Goal: Navigation & Orientation: Find specific page/section

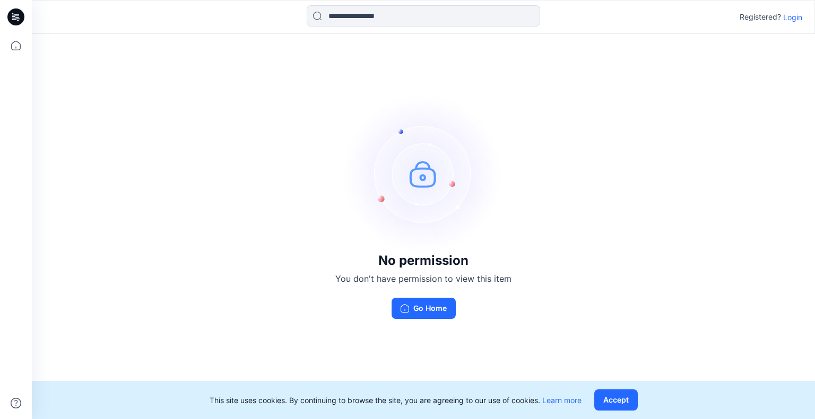
click at [796, 17] on p "Login" at bounding box center [792, 17] width 19 height 11
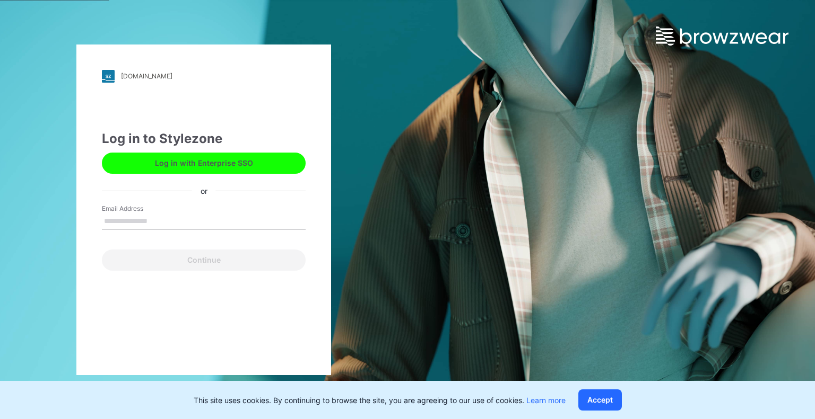
click at [127, 220] on input "Email Address" at bounding box center [204, 222] width 204 height 16
type input "**********"
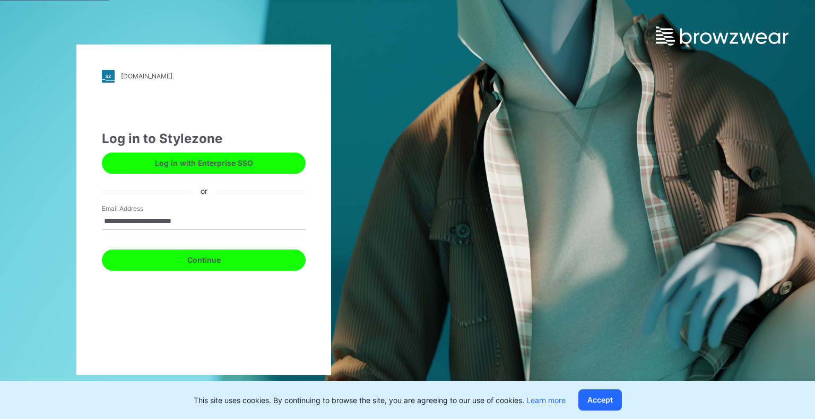
click at [172, 266] on button "Continue" at bounding box center [204, 260] width 204 height 21
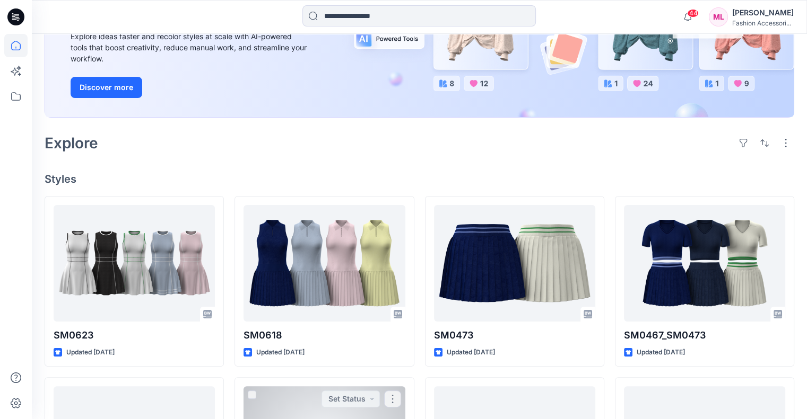
scroll to position [53, 0]
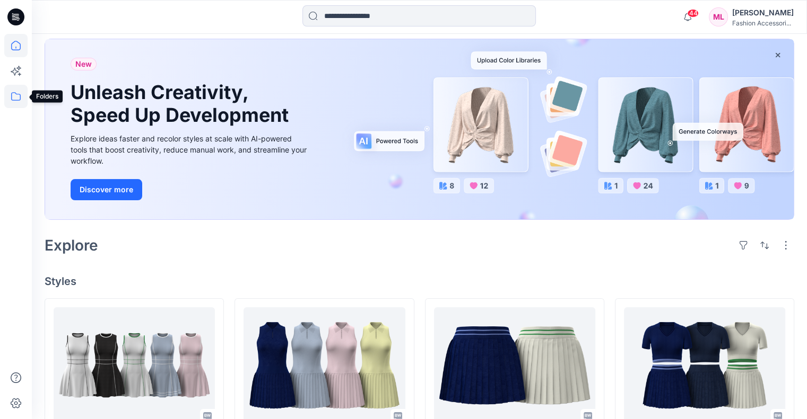
click at [14, 101] on icon at bounding box center [15, 96] width 23 height 23
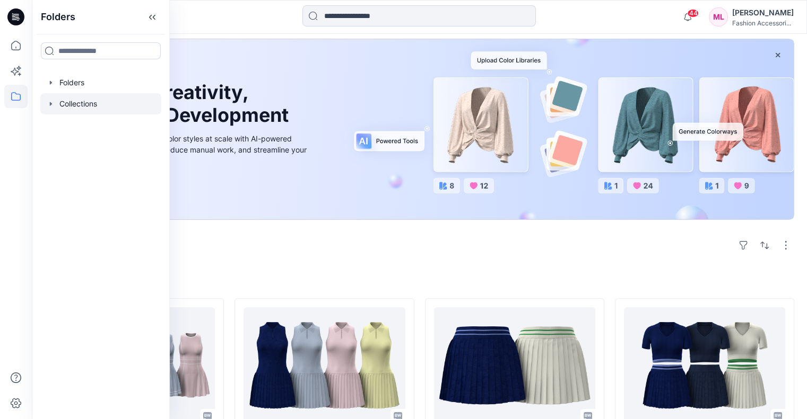
click at [76, 105] on div at bounding box center [100, 103] width 121 height 21
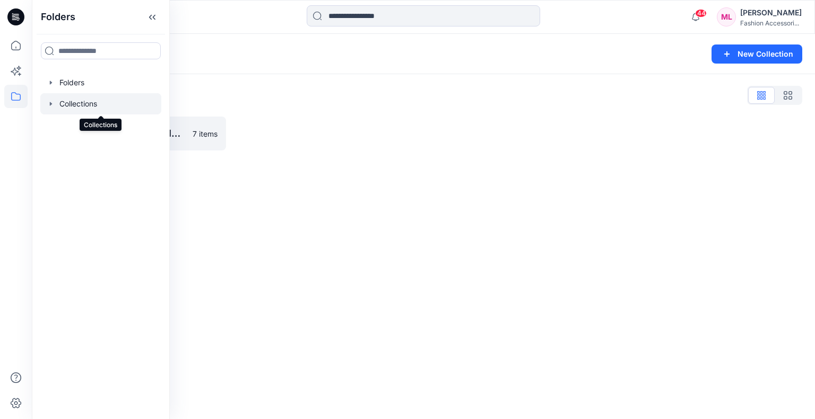
click at [55, 105] on div at bounding box center [100, 103] width 121 height 21
click at [52, 104] on icon "button" at bounding box center [51, 104] width 8 height 8
click at [56, 83] on div at bounding box center [100, 82] width 121 height 21
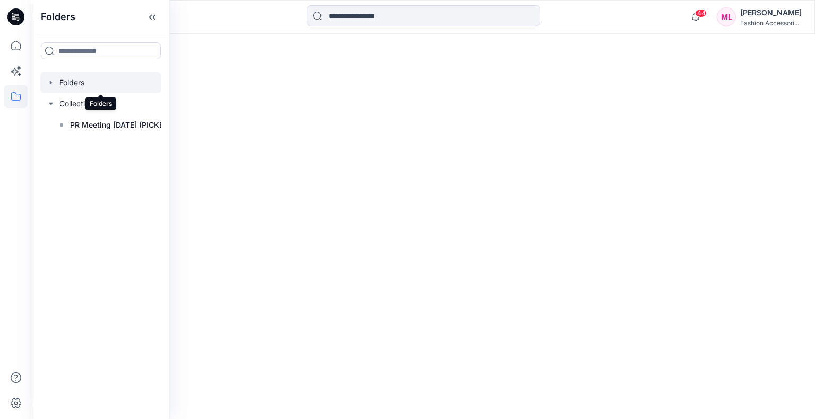
click at [58, 83] on div at bounding box center [100, 82] width 121 height 21
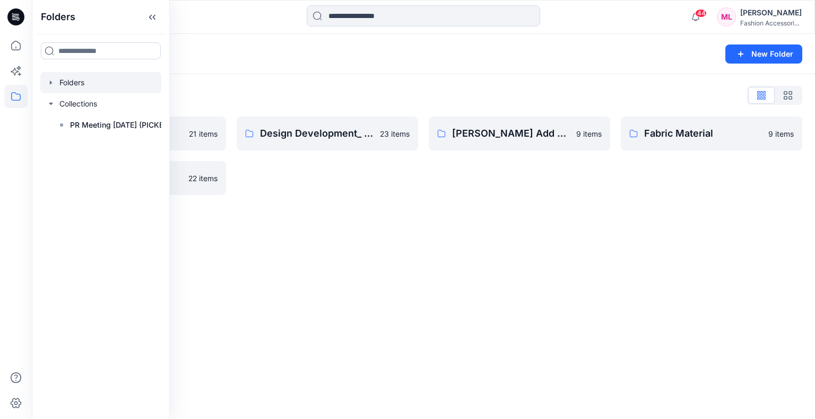
click at [297, 226] on div "Folders New Folder Folders List Basic Block 21 items PR Meeting [DATE] 22 items…" at bounding box center [423, 227] width 783 height 386
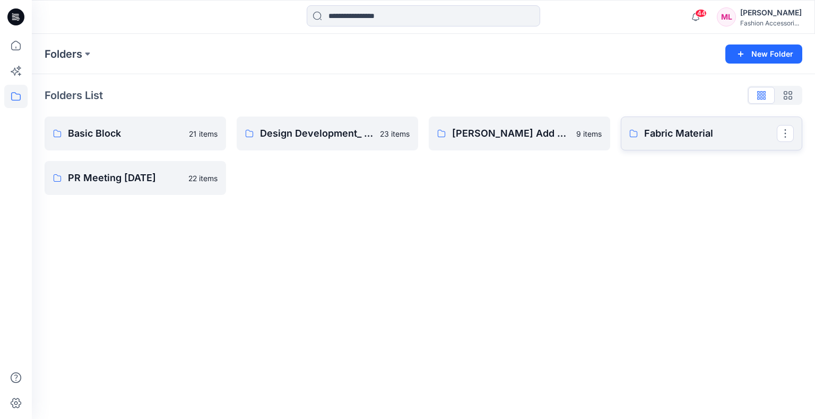
click at [661, 136] on p "Fabric Material" at bounding box center [710, 133] width 133 height 15
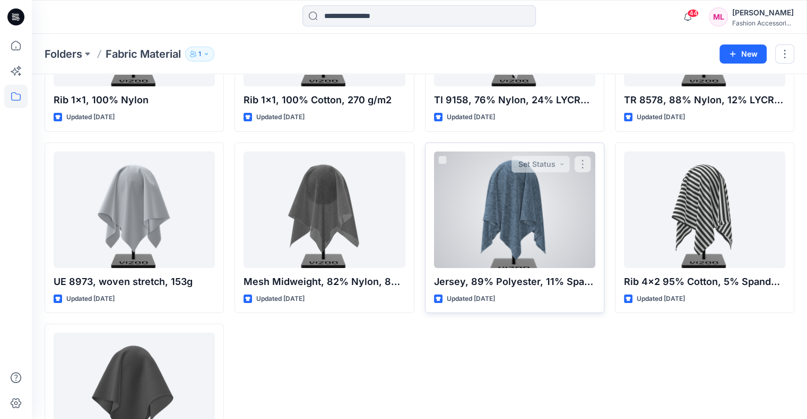
scroll to position [245, 0]
